Goal: Information Seeking & Learning: Learn about a topic

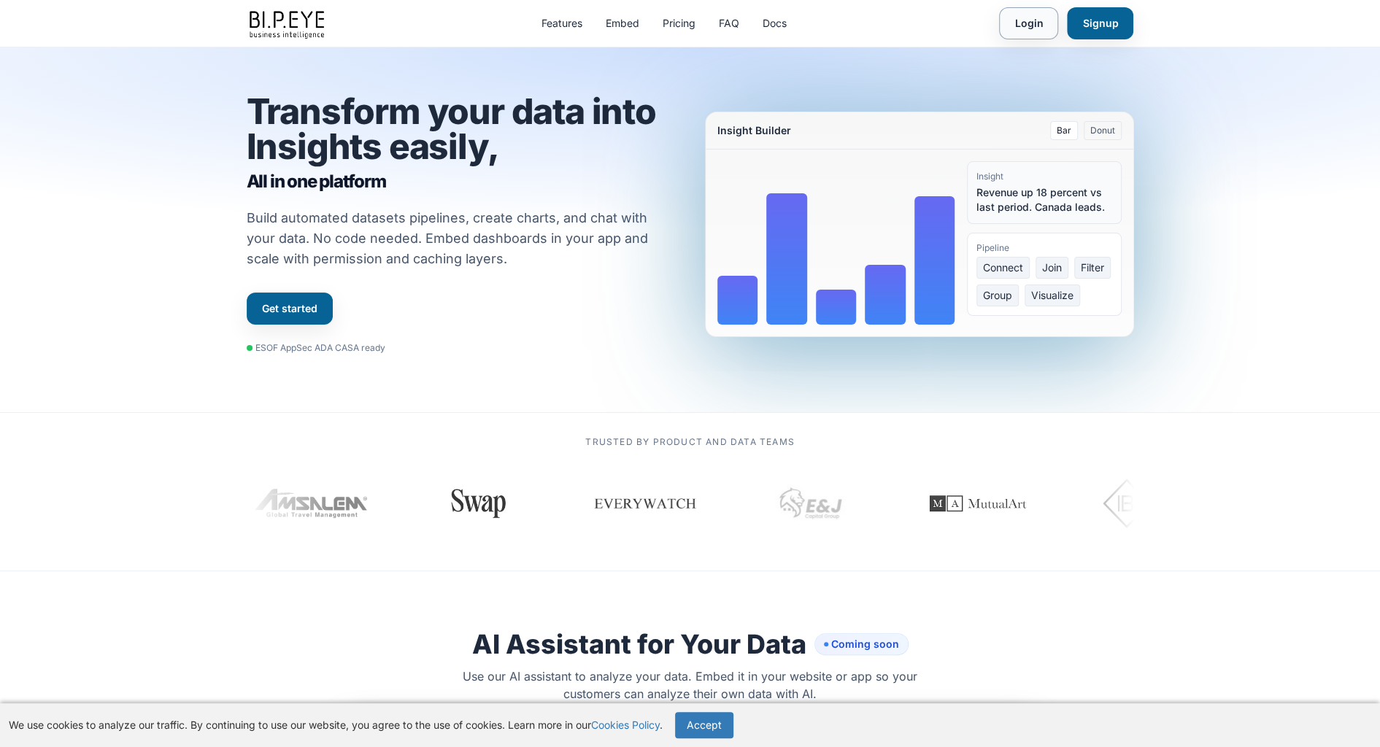
click at [1038, 26] on link "Login" at bounding box center [1028, 23] width 59 height 32
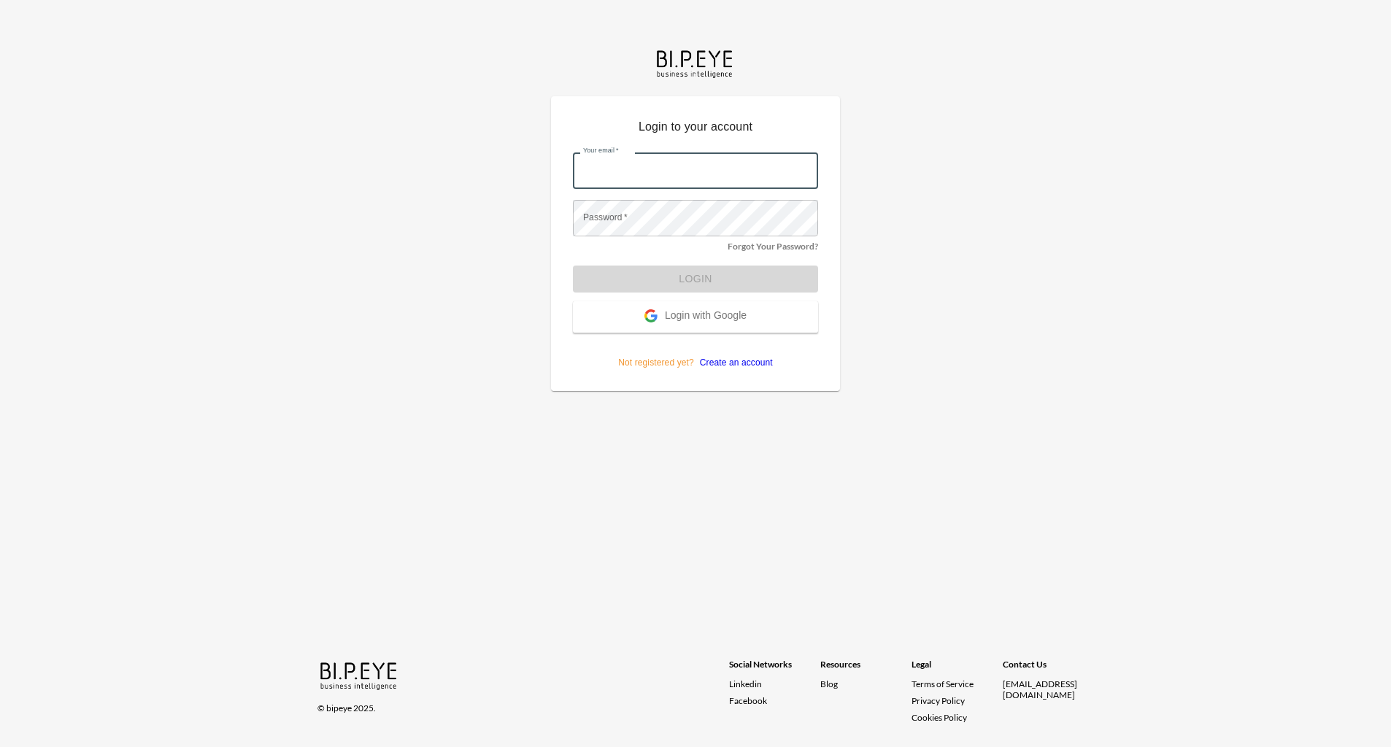
click at [637, 182] on input "Your email   *" at bounding box center [695, 171] width 245 height 36
type input "jessica.korman@gmail.com"
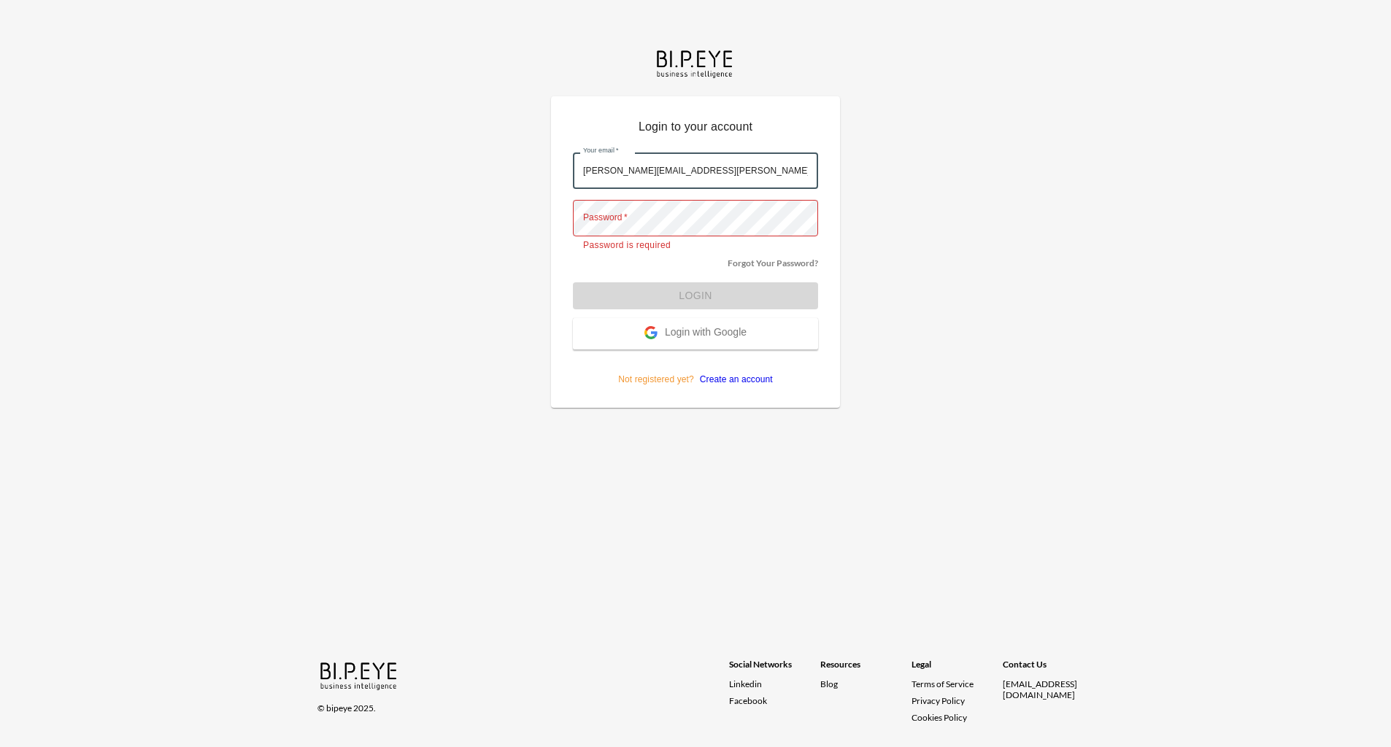
click at [690, 332] on span "Login with Google" at bounding box center [706, 333] width 82 height 15
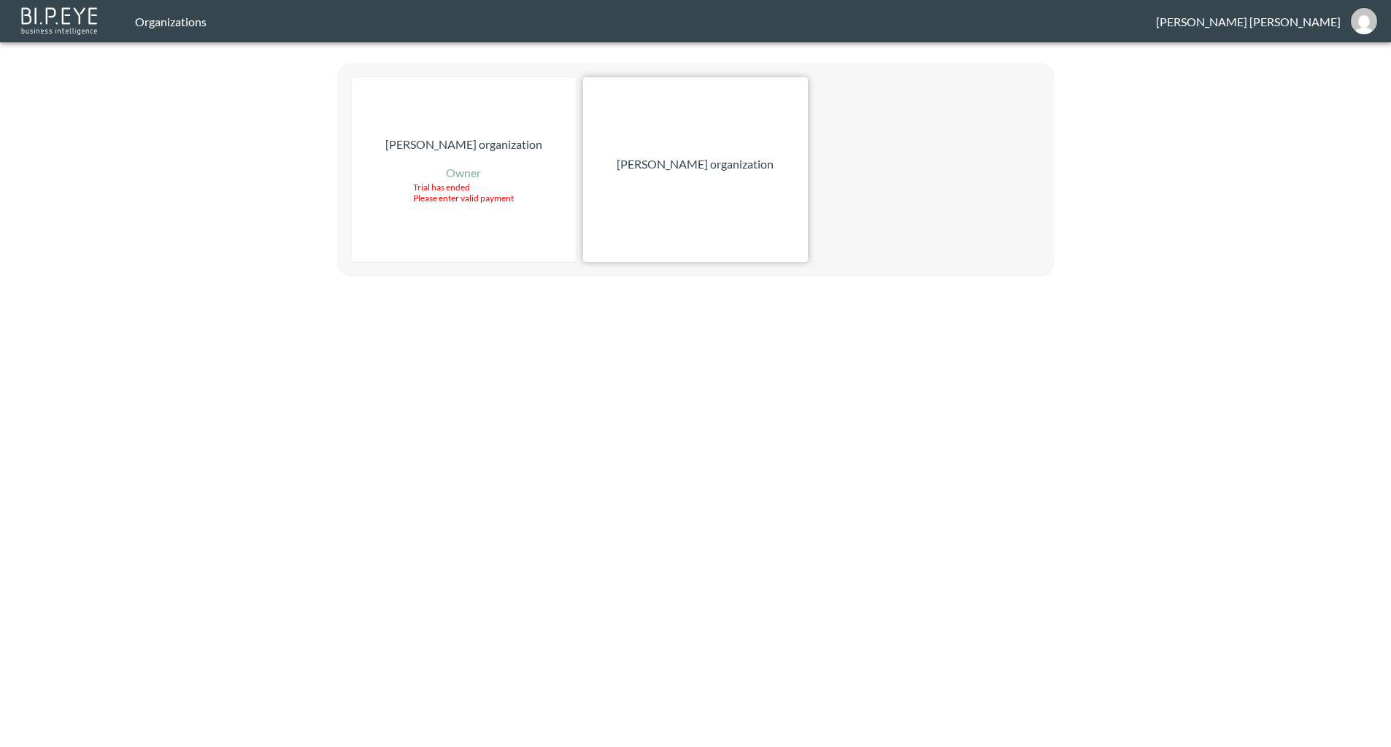
click at [711, 158] on p "[PERSON_NAME] organization" at bounding box center [695, 164] width 157 height 18
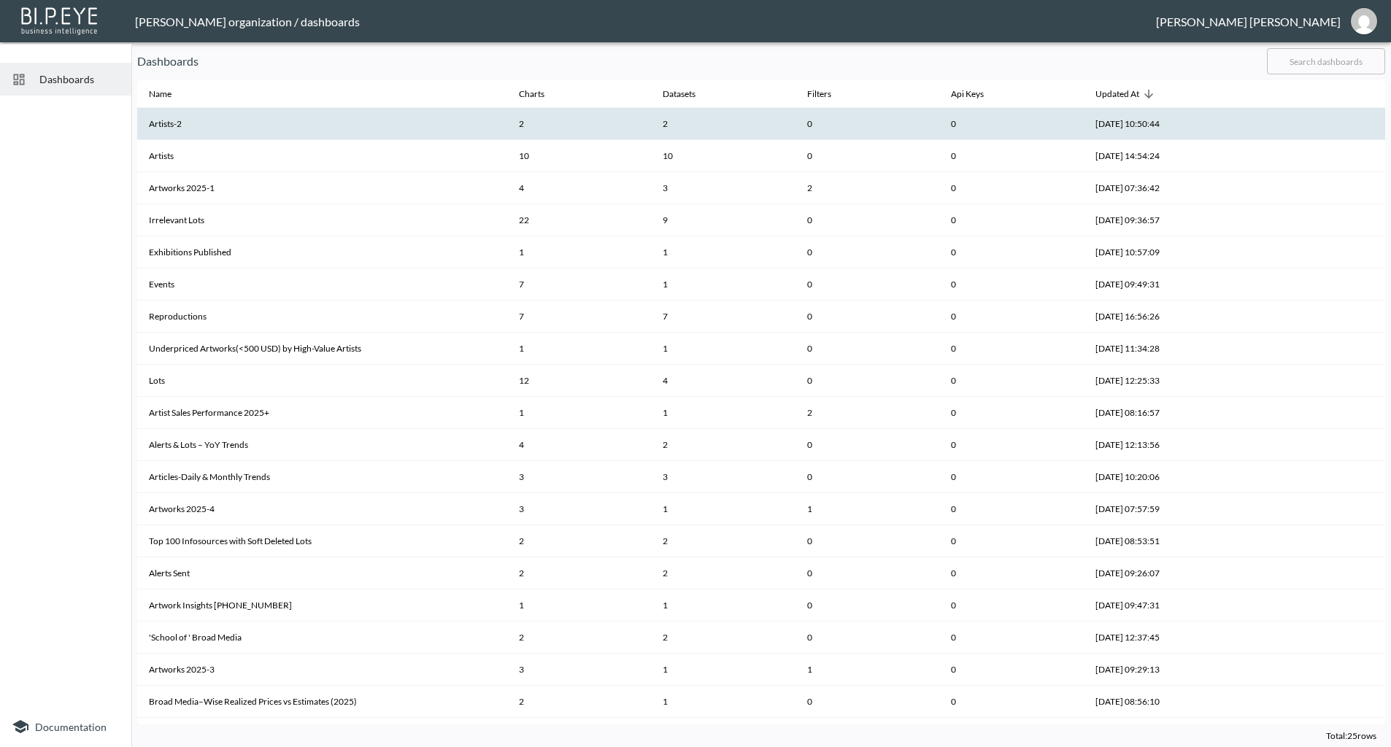
click at [165, 126] on th "Artists-2" at bounding box center [322, 124] width 370 height 32
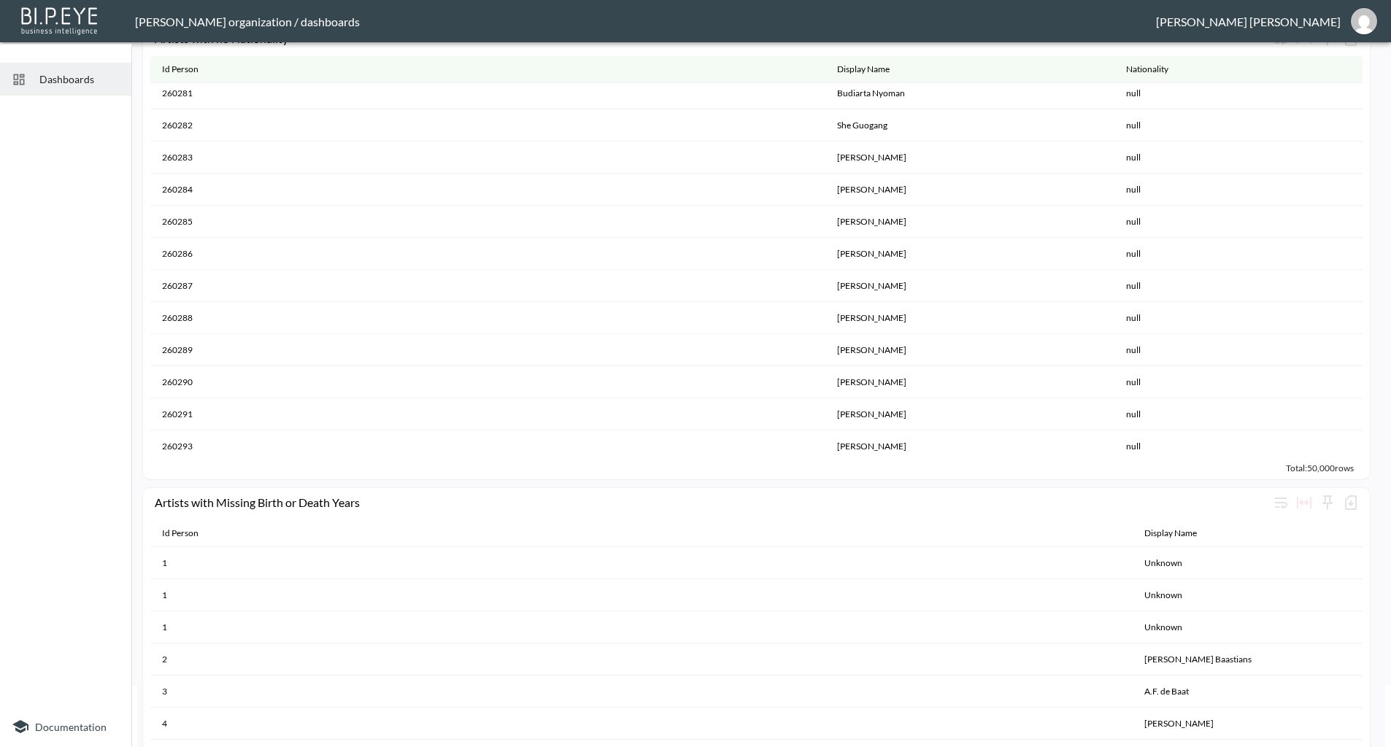
scroll to position [1311703, 0]
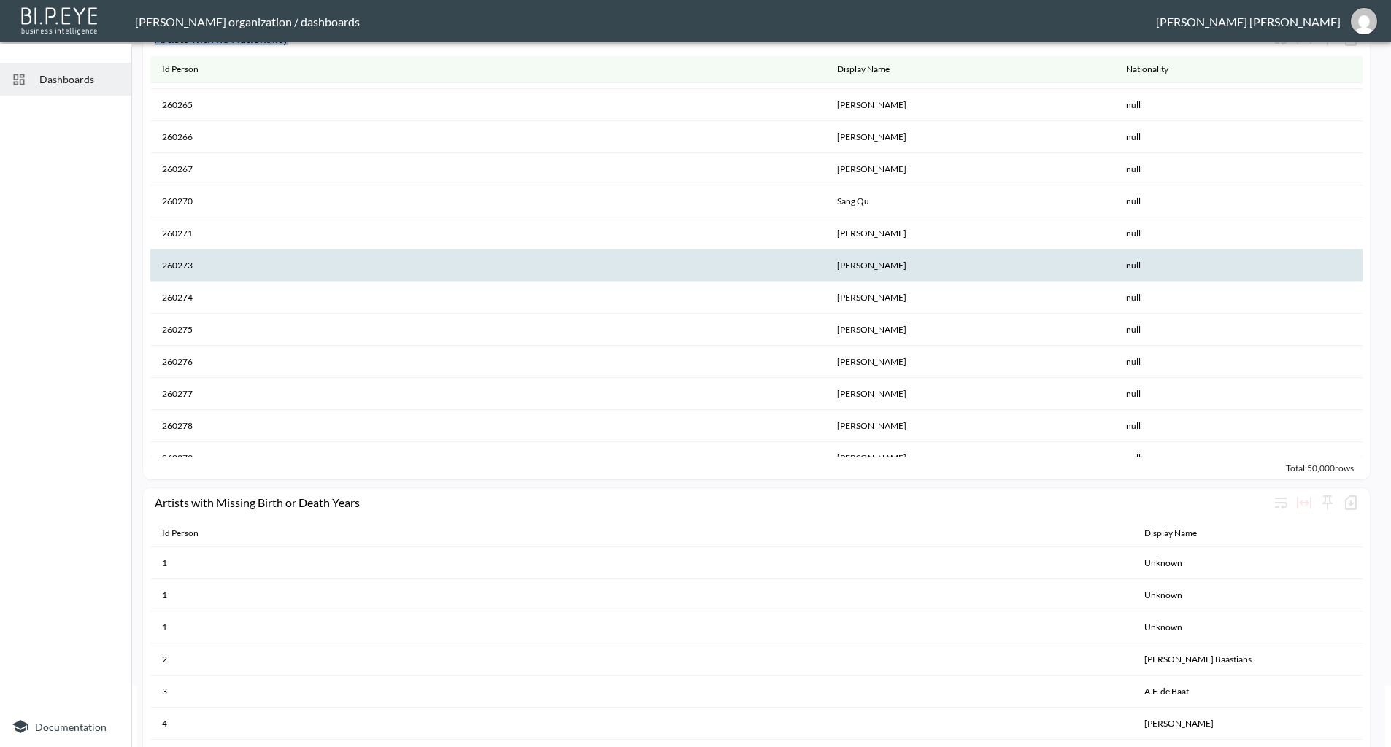
drag, startPoint x: 1386, startPoint y: 505, endPoint x: 1354, endPoint y: 260, distance: 247.2
click at [1359, 260] on div "Artists-2 0 No comparison Artists with no Nationality Id Person Display Name Na…" at bounding box center [760, 336] width 1259 height 699
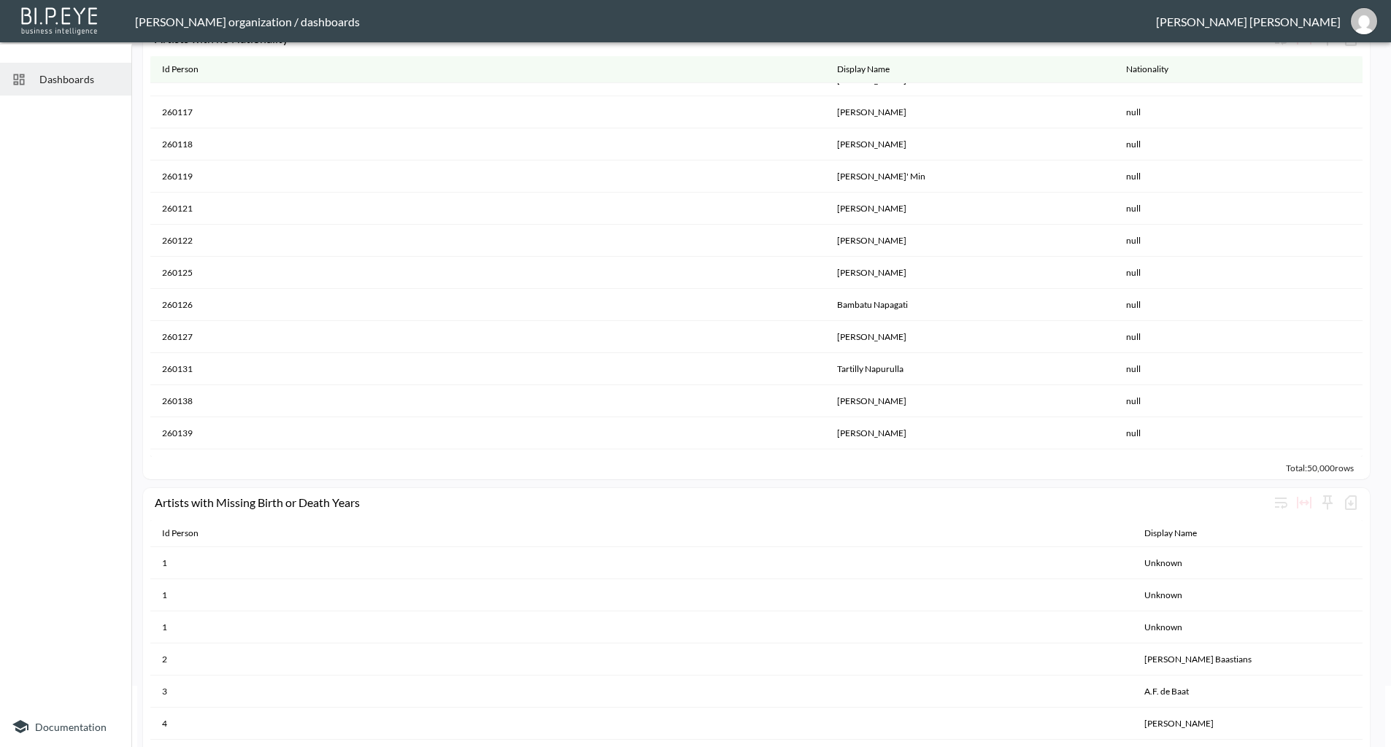
click at [28, 242] on div at bounding box center [65, 403] width 131 height 605
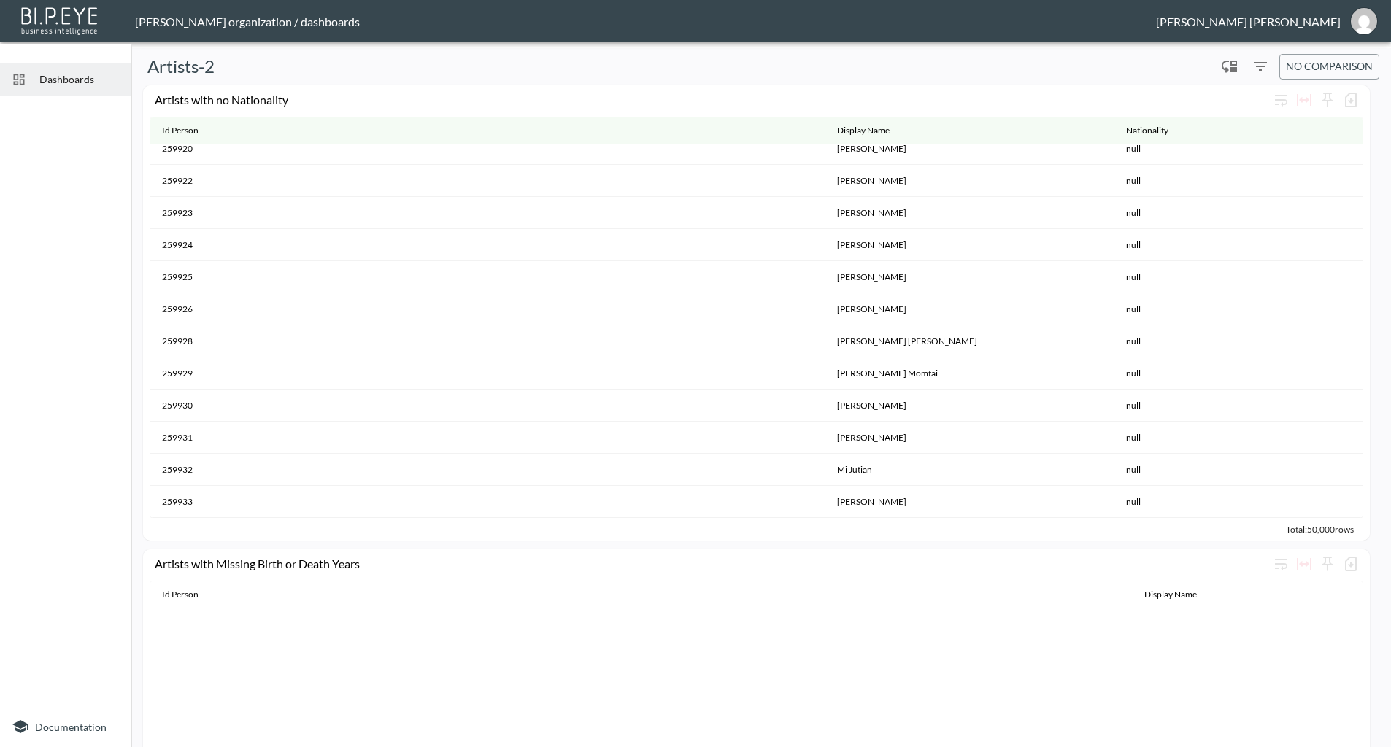
scroll to position [0, 0]
click at [83, 79] on span "Dashboards" at bounding box center [79, 79] width 80 height 15
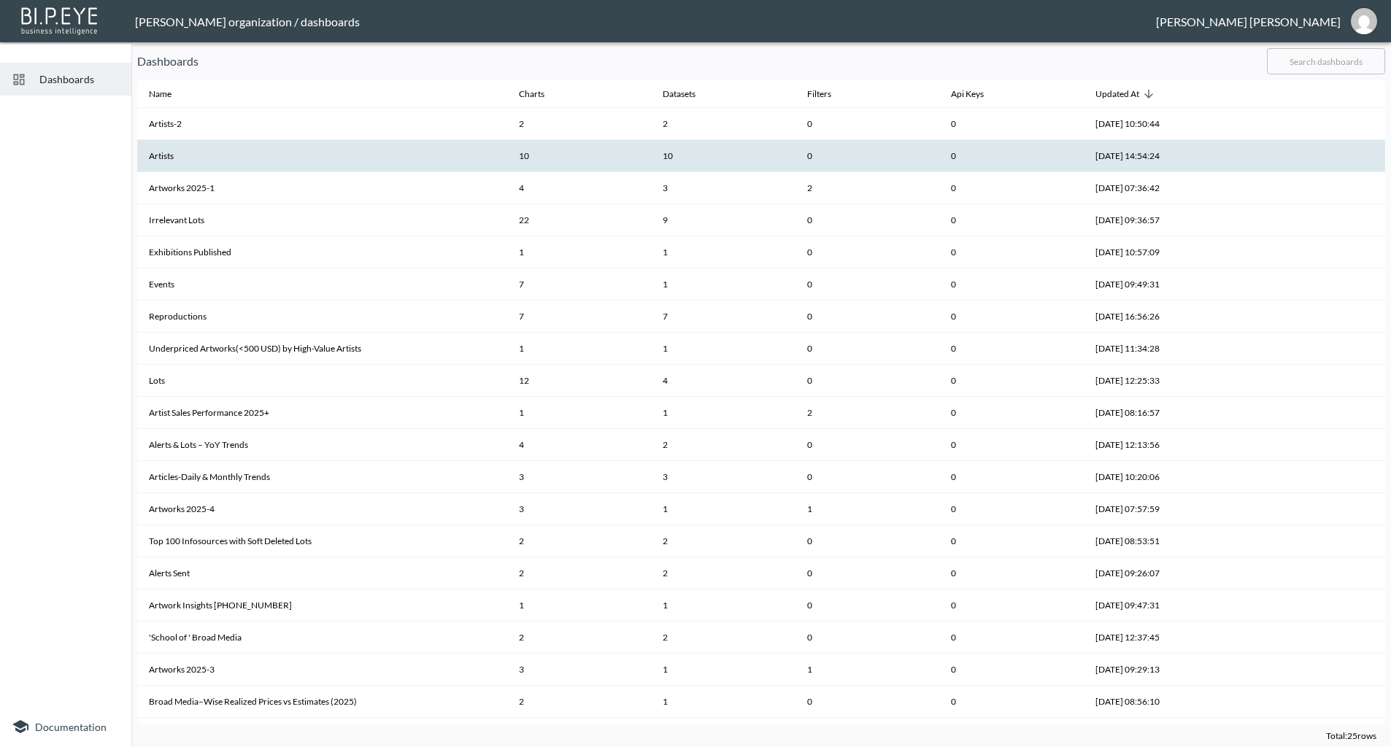
click at [177, 151] on th "Artists" at bounding box center [322, 156] width 370 height 32
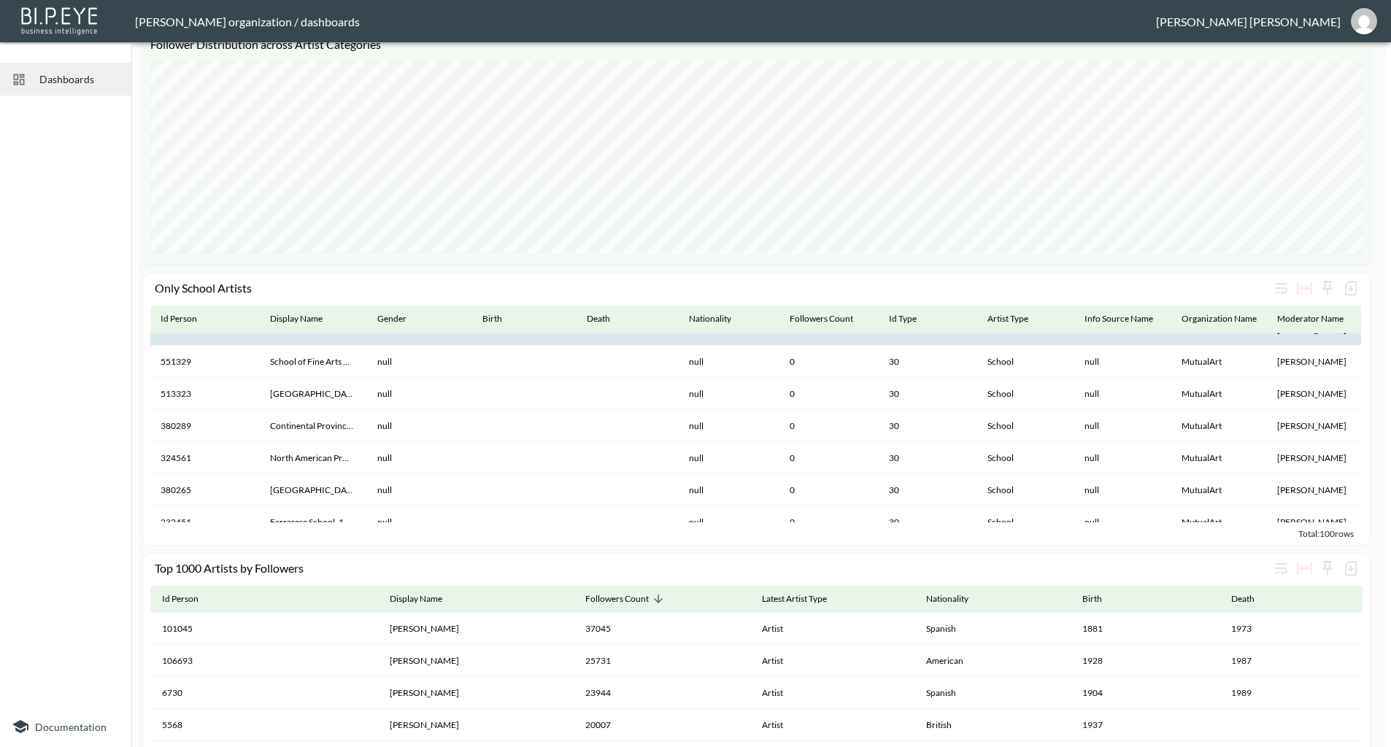
scroll to position [876, 0]
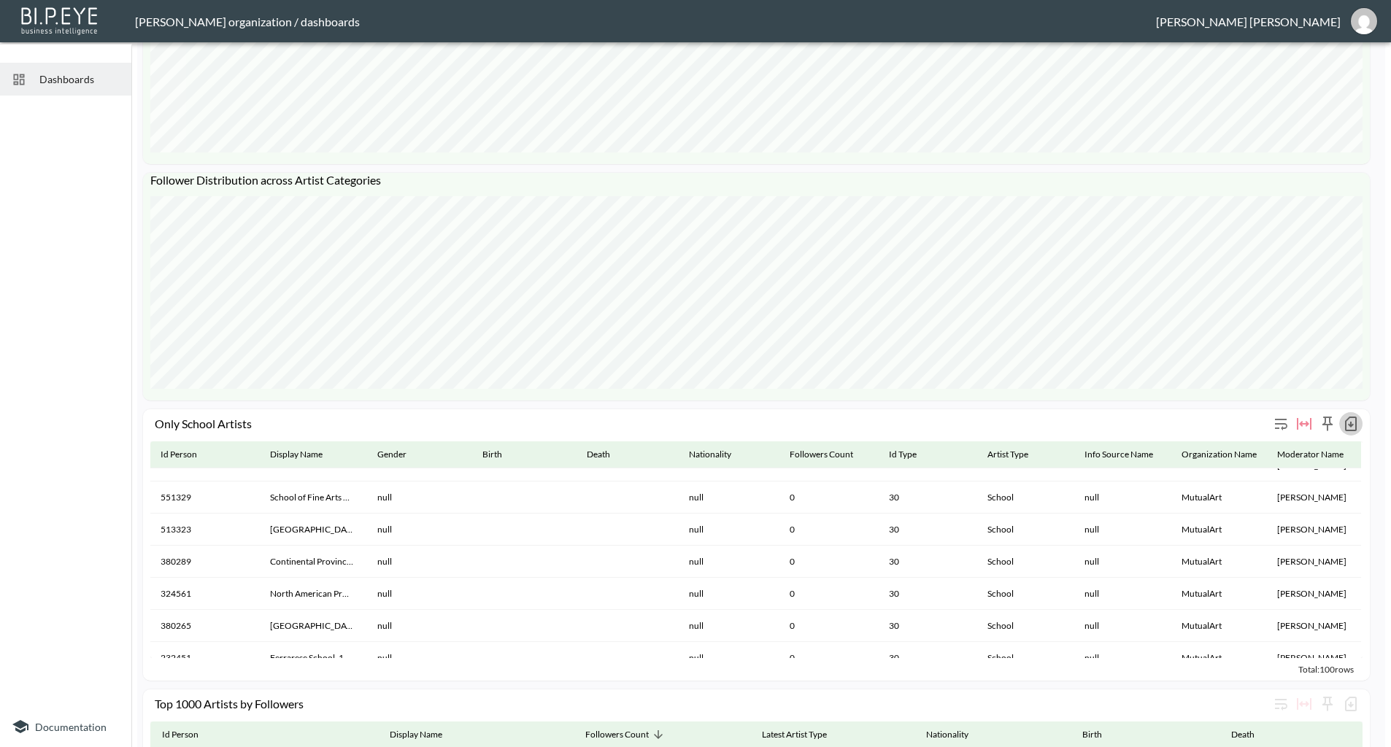
click at [1351, 428] on icon "button" at bounding box center [1351, 424] width 18 height 18
click at [1293, 458] on li "Download CSV ( 100 Rows )" at bounding box center [1272, 454] width 178 height 26
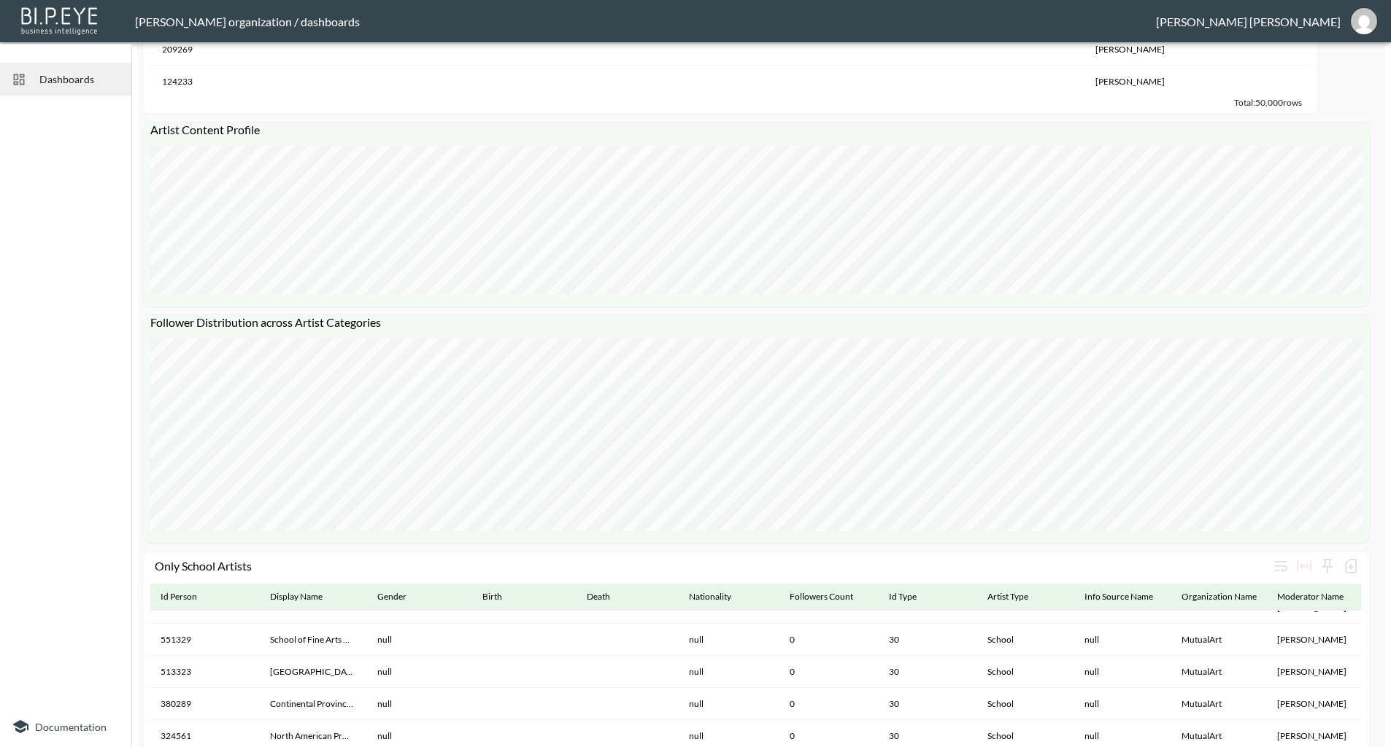
scroll to position [730, 0]
click at [53, 81] on span "Dashboards" at bounding box center [79, 79] width 80 height 15
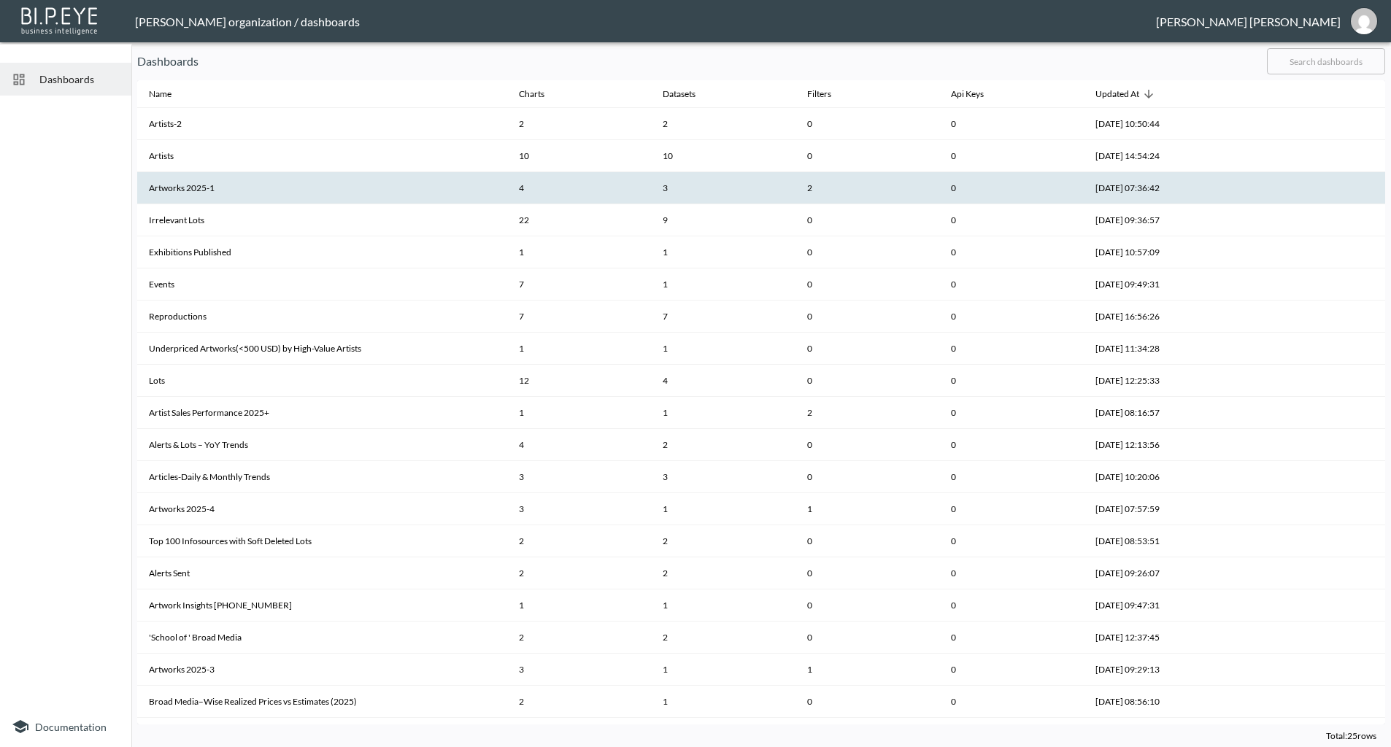
click at [210, 194] on th "Artworks 2025-1" at bounding box center [322, 188] width 370 height 32
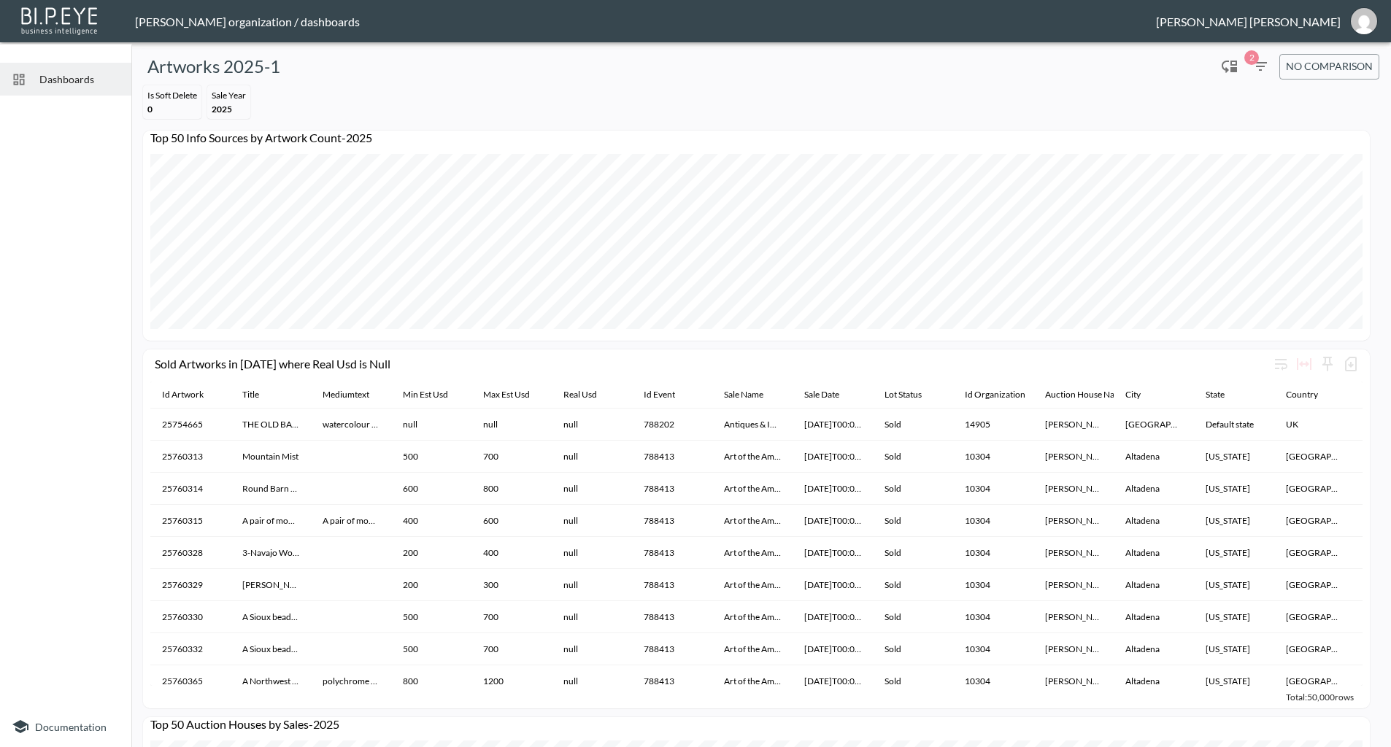
drag, startPoint x: 871, startPoint y: 104, endPoint x: 891, endPoint y: 100, distance: 20.8
click at [871, 104] on div "Is Soft Delete 0 Sale Year [DATE]" at bounding box center [761, 102] width 1248 height 45
click at [1256, 57] on span "2" at bounding box center [1251, 57] width 15 height 15
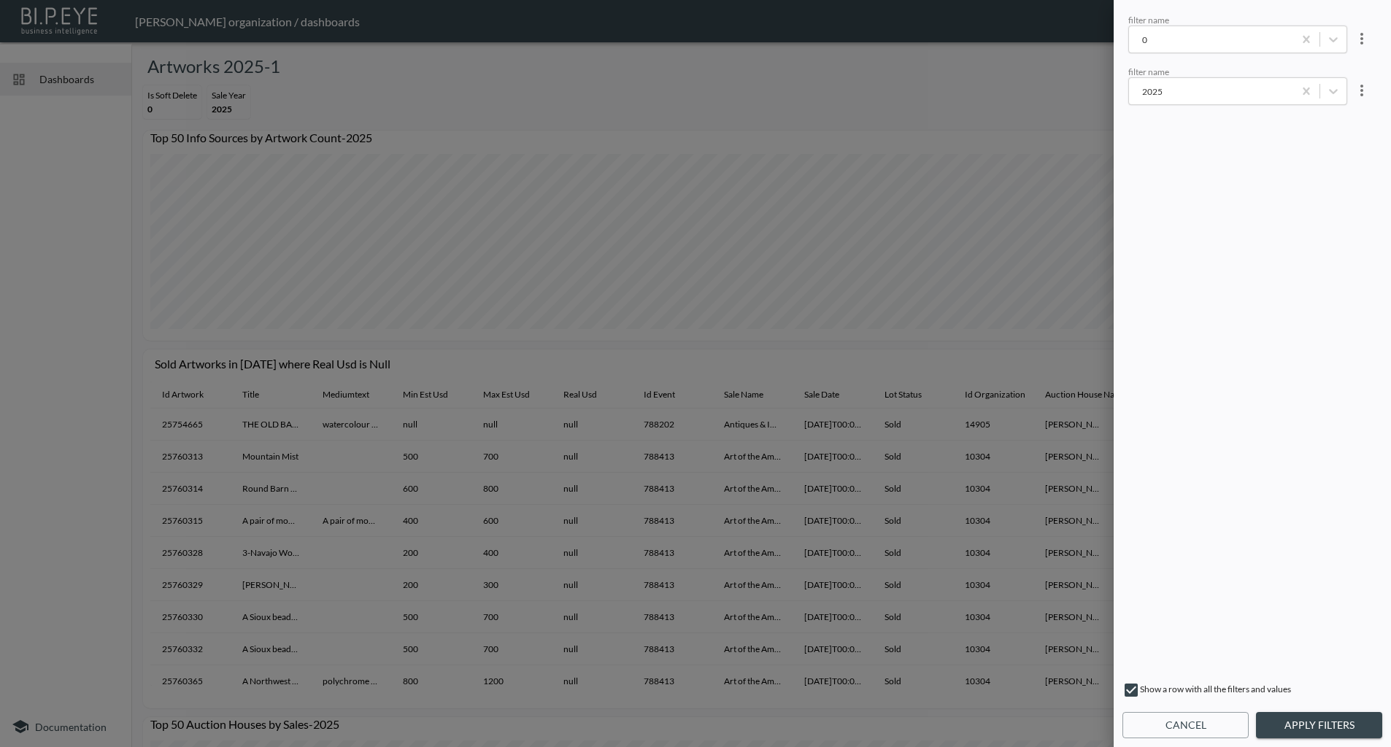
click at [941, 88] on div at bounding box center [695, 373] width 1391 height 747
click at [1201, 725] on button "Cancel" at bounding box center [1185, 725] width 126 height 27
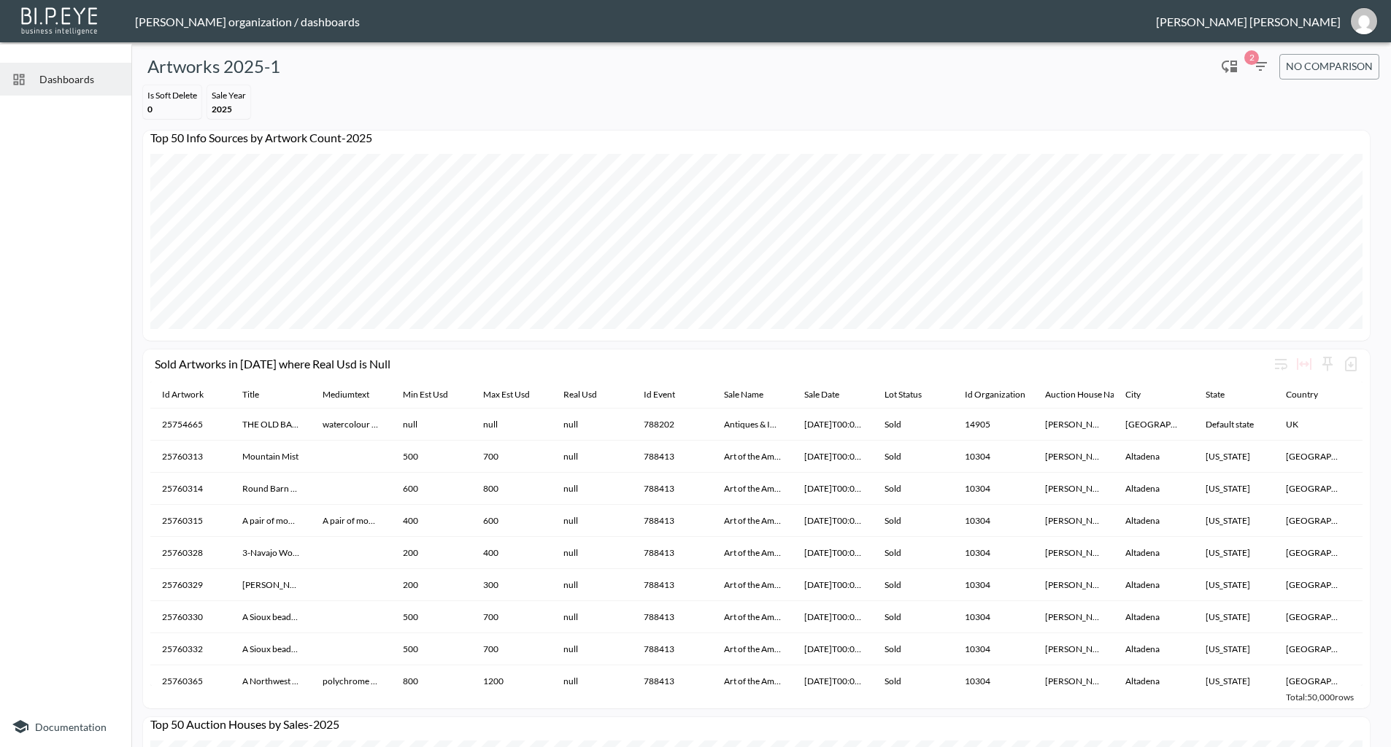
click at [159, 25] on div "[PERSON_NAME] organization / dashboards" at bounding box center [645, 22] width 1021 height 14
click at [72, 77] on span "Dashboards" at bounding box center [79, 79] width 80 height 15
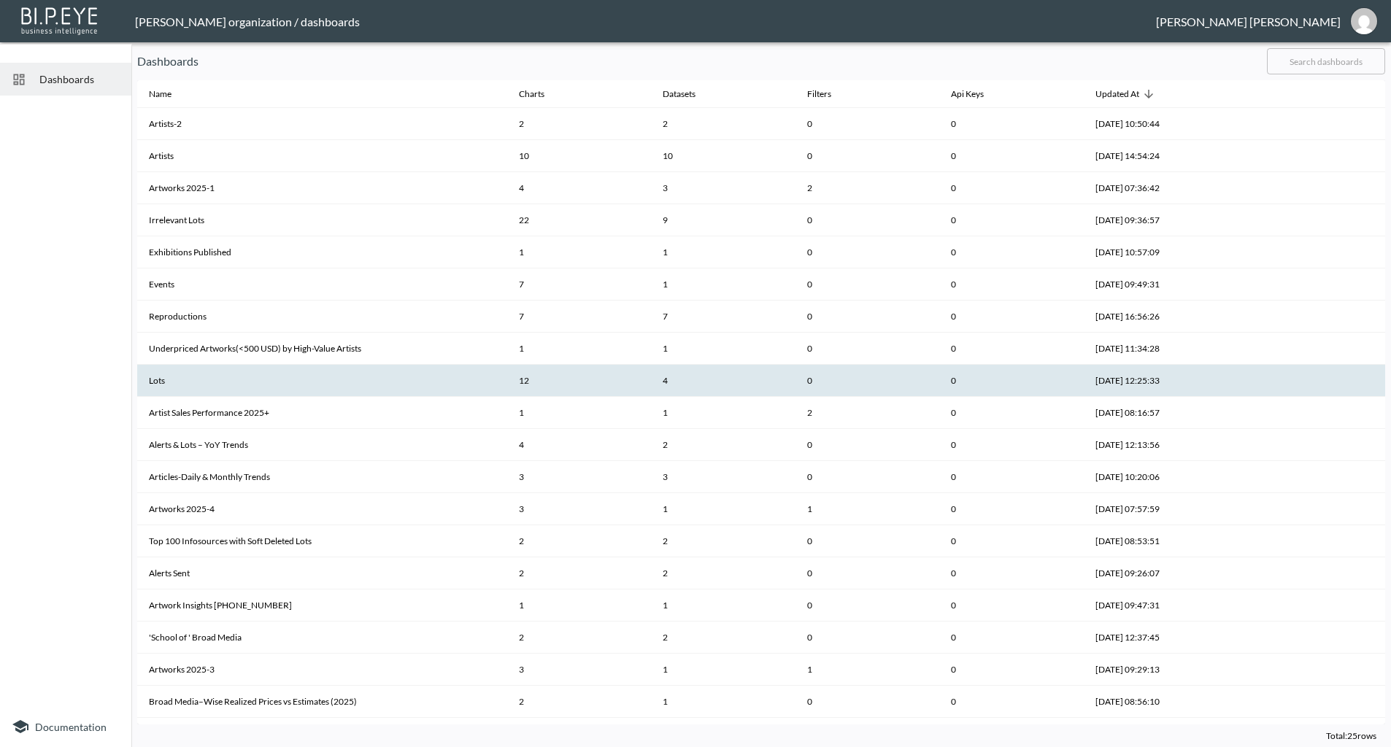
click at [201, 385] on th "Lots" at bounding box center [322, 381] width 370 height 32
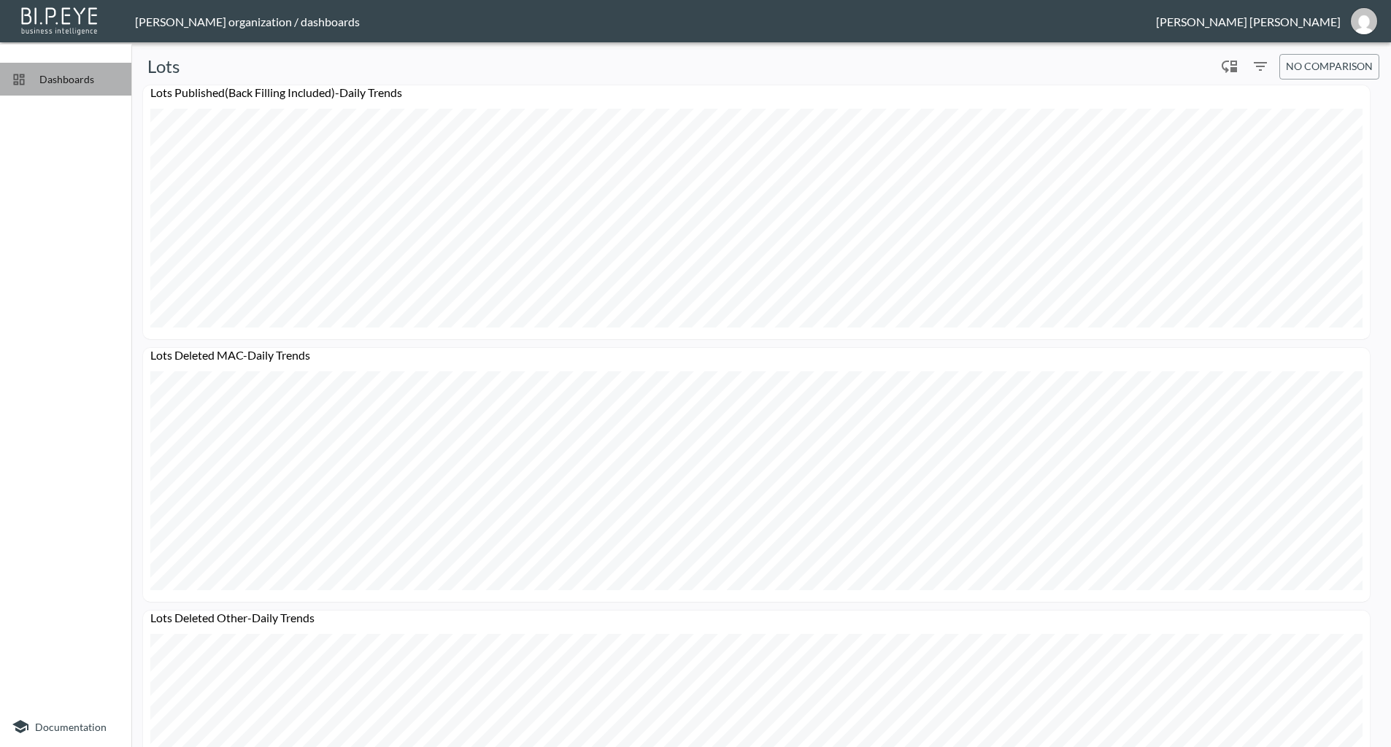
click at [35, 77] on div at bounding box center [26, 79] width 28 height 15
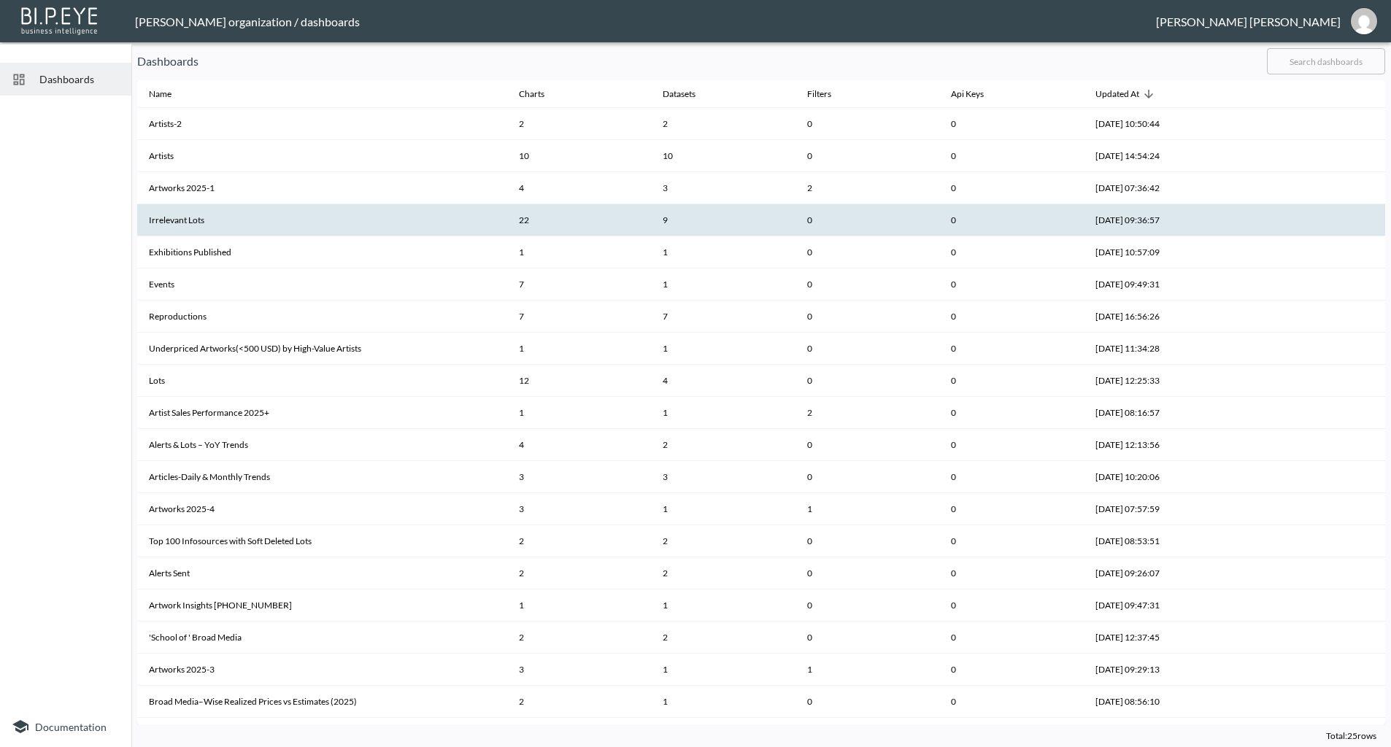
click at [204, 221] on th "Irrelevant Lots" at bounding box center [322, 220] width 370 height 32
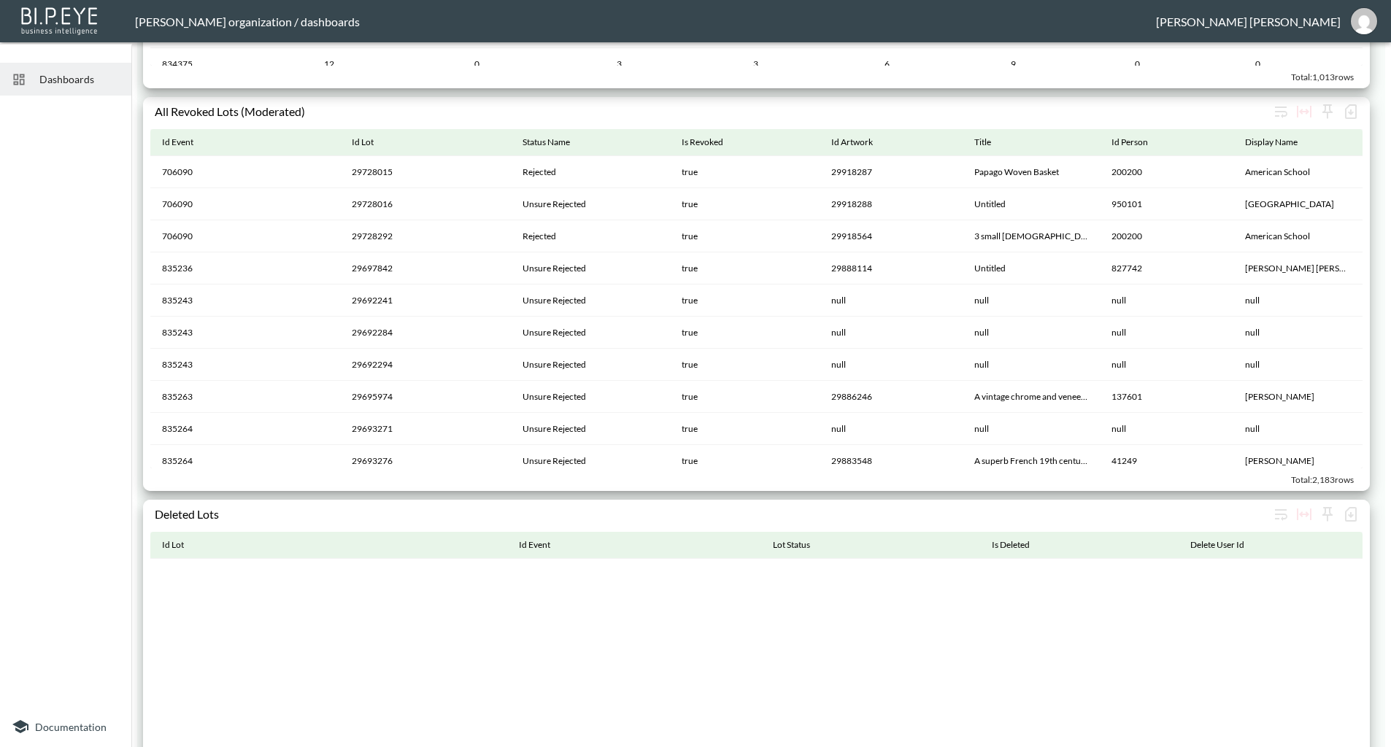
scroll to position [455647, 0]
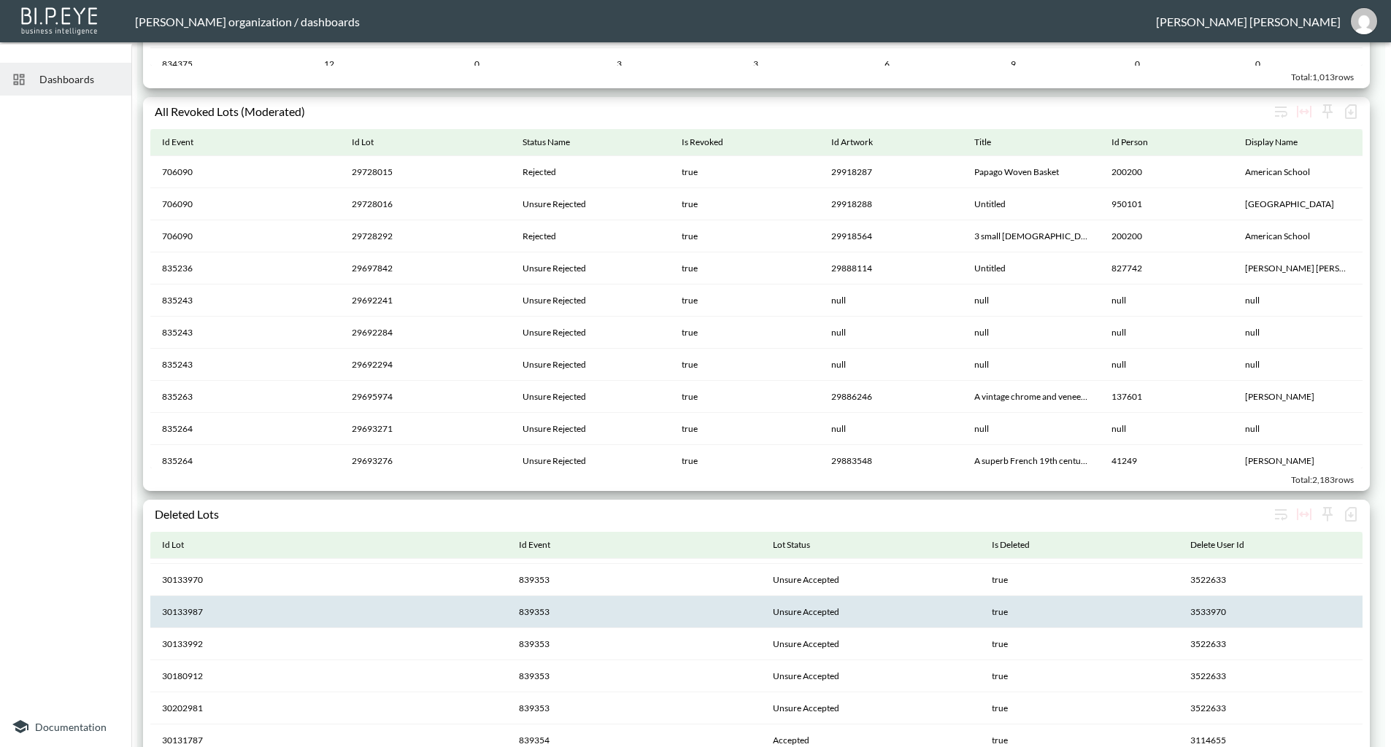
click at [180, 609] on th "30133987" at bounding box center [328, 612] width 357 height 32
drag, startPoint x: 180, startPoint y: 609, endPoint x: 182, endPoint y: 625, distance: 16.2
click at [182, 625] on th "30133987" at bounding box center [328, 612] width 357 height 32
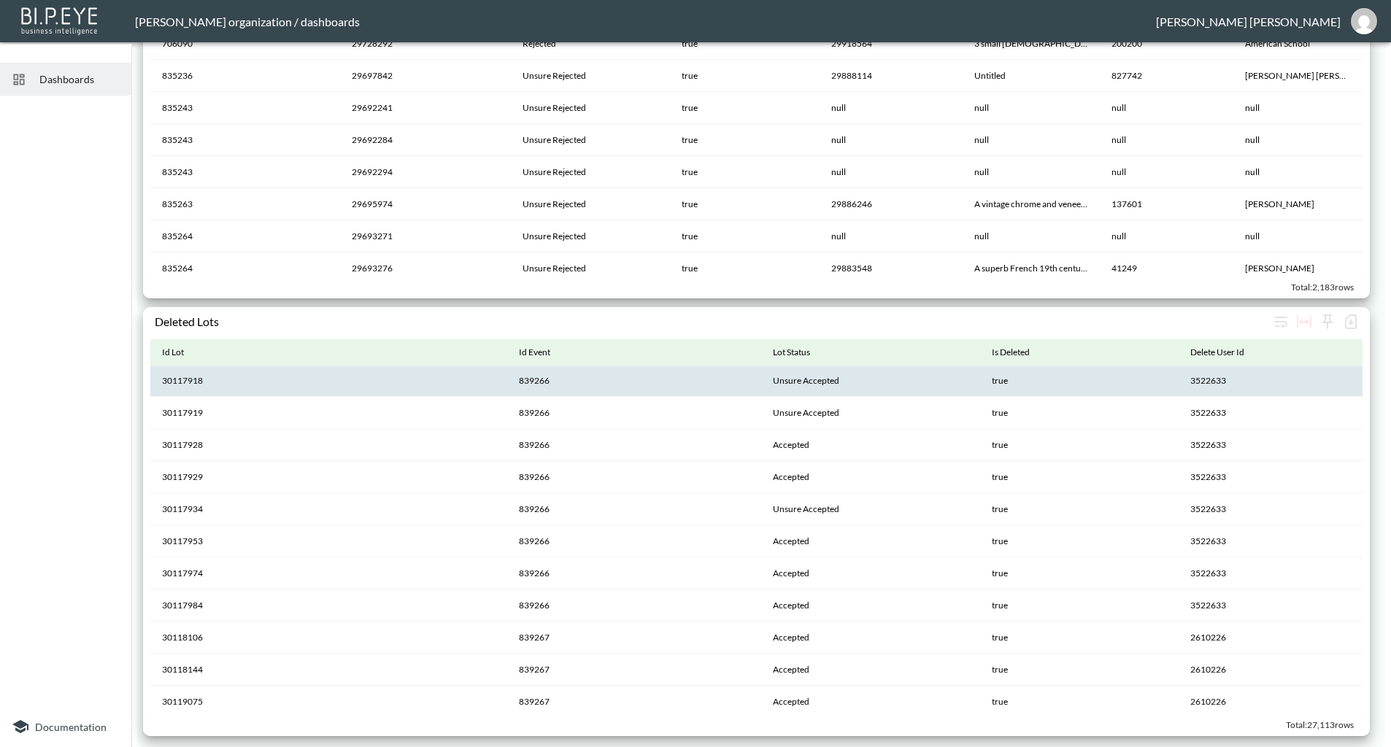
scroll to position [451196, 0]
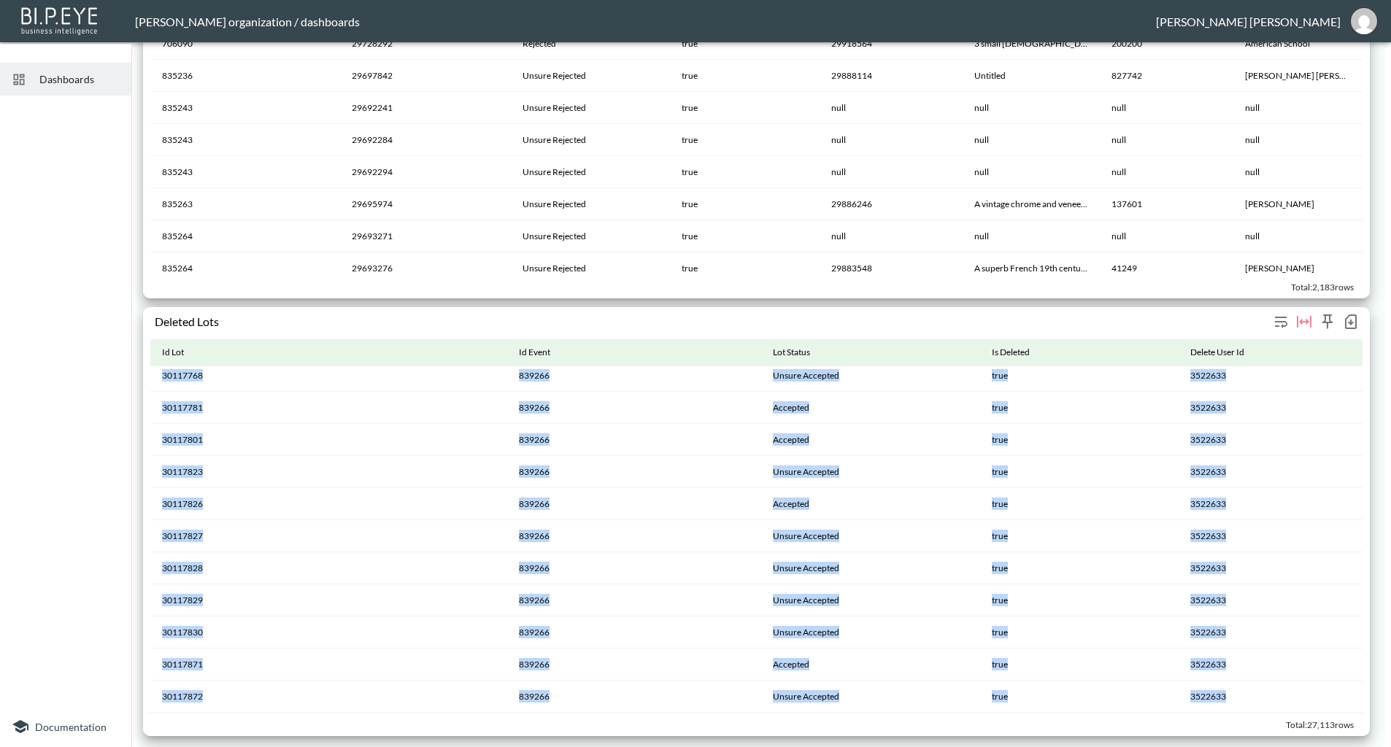
drag, startPoint x: 1359, startPoint y: 575, endPoint x: 1337, endPoint y: 324, distance: 252.0
click at [1337, 324] on div "Deleted Lots Id Lot Id Event Lot Status Is Deleted Delete User Id 30117716 8392…" at bounding box center [756, 521] width 1227 height 429
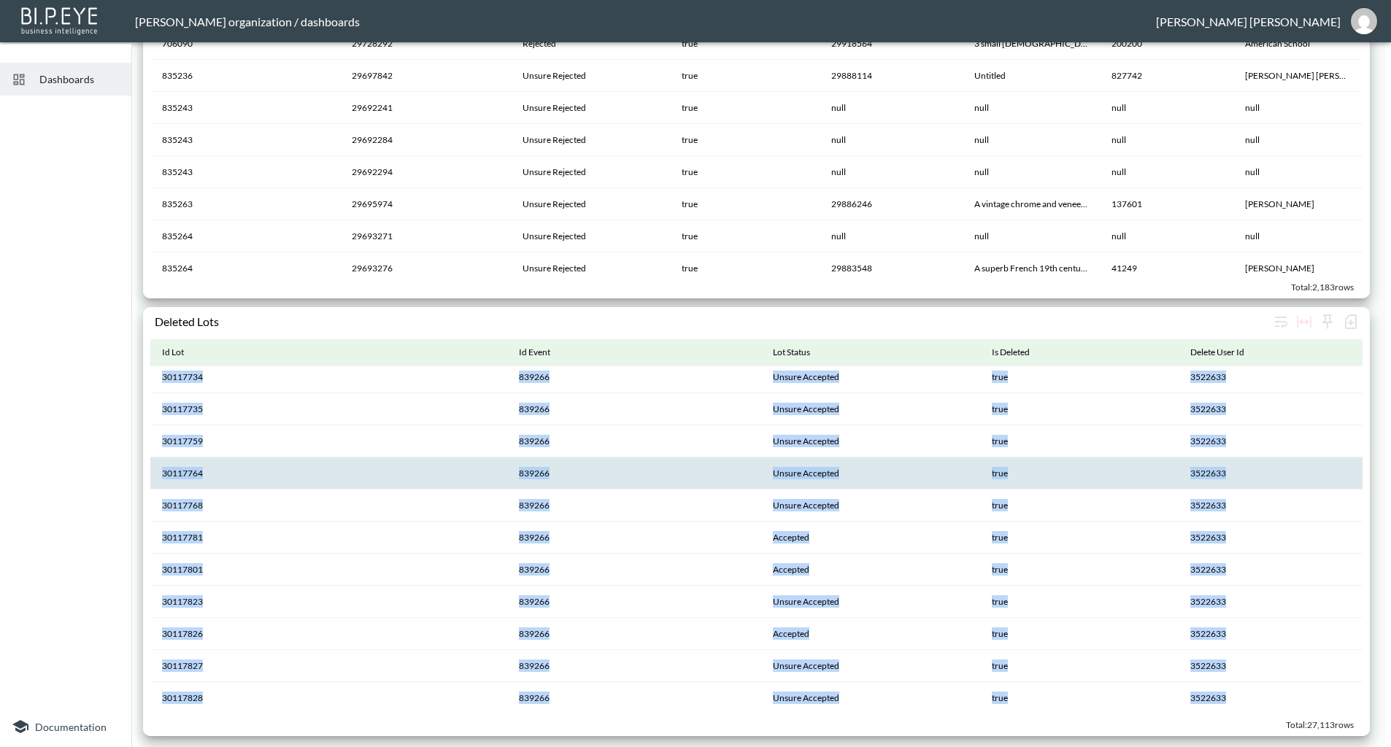
click at [1294, 478] on th "3522633" at bounding box center [1270, 474] width 185 height 32
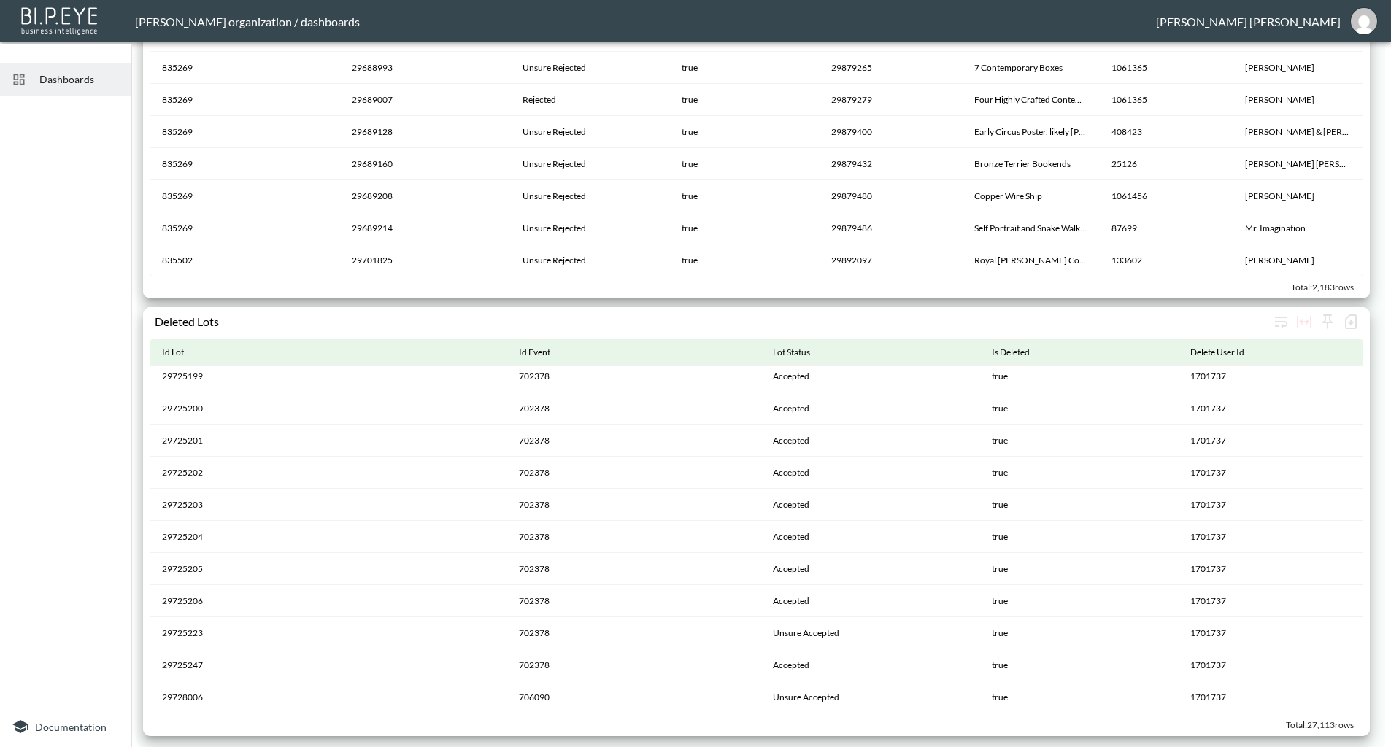
scroll to position [1240, 0]
click at [1157, 732] on div "Total: 27,113 rows" at bounding box center [756, 725] width 1212 height 23
